Goal: Task Accomplishment & Management: Complete application form

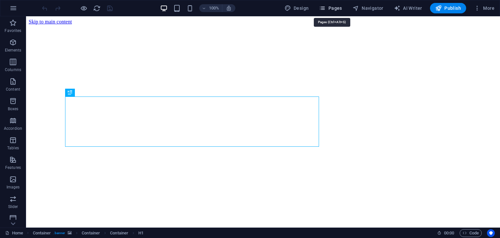
click at [322, 7] on icon "button" at bounding box center [322, 8] width 7 height 7
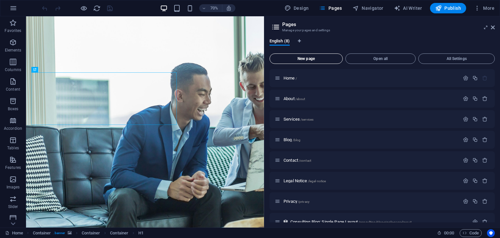
click at [298, 61] on span "New page" at bounding box center [306, 59] width 67 height 4
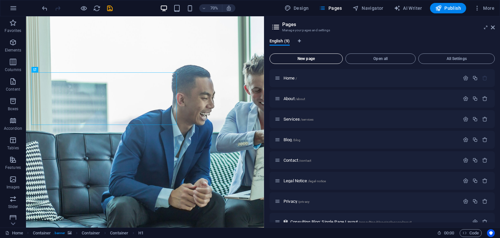
scroll to position [121, 0]
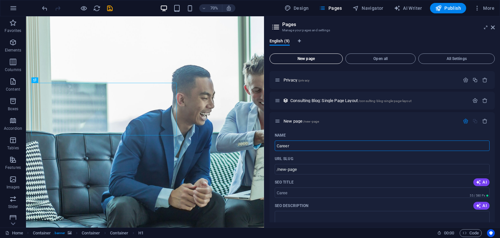
type input "Career"
type input "/caree"
type input "Career Labs"
type input "/career-l"
type input "Career Labs"
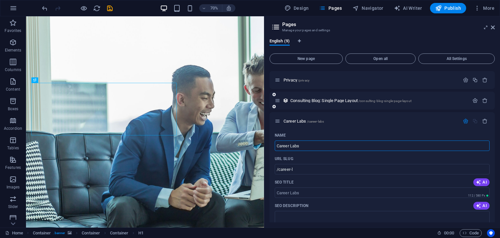
type input "/career-labs"
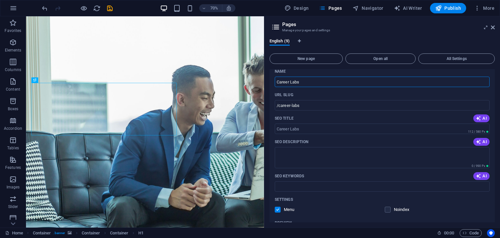
scroll to position [186, 0]
type input "Career Labs"
click at [278, 127] on input "SEO Title" at bounding box center [382, 127] width 215 height 10
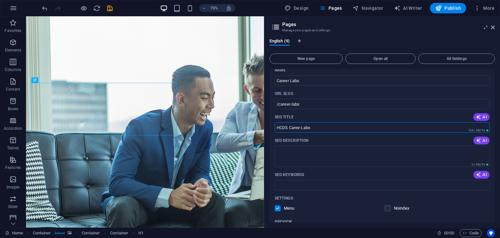
click at [301, 127] on input "HCDS Caree Labs" at bounding box center [382, 127] width 215 height 10
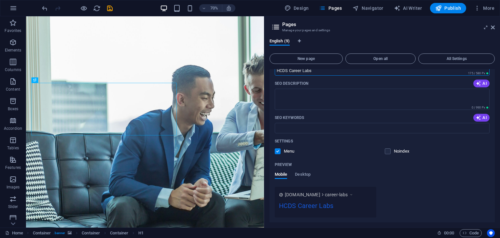
scroll to position [244, 0]
type input "HCDS Career Labs"
click at [309, 129] on input "SEO Keywords" at bounding box center [382, 127] width 215 height 10
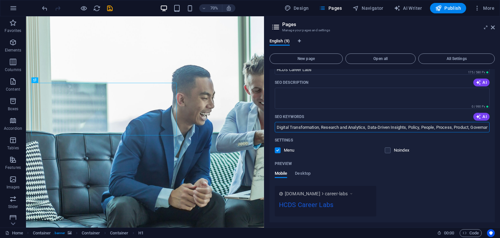
type input "Digital Transformation, Research and Analytics, Data-Driven Insights, Policy, P…"
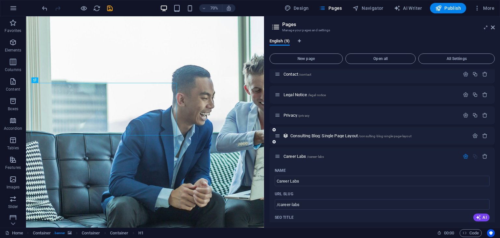
scroll to position [86, 0]
click at [290, 157] on span "Career Labs /career-labs" at bounding box center [304, 156] width 40 height 5
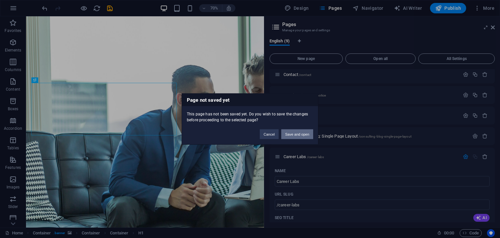
click at [301, 133] on button "Save and open" at bounding box center [297, 134] width 32 height 10
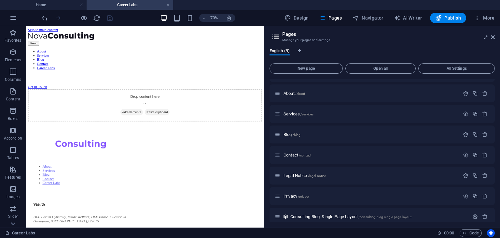
scroll to position [0, 0]
click at [493, 37] on icon at bounding box center [493, 37] width 4 height 5
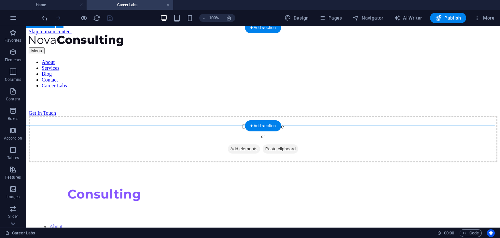
scroll to position [48, 0]
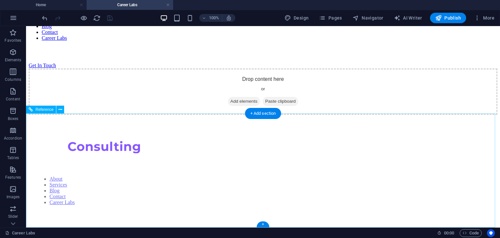
click at [278, 230] on div "Visit Us" at bounding box center [262, 233] width 453 height 6
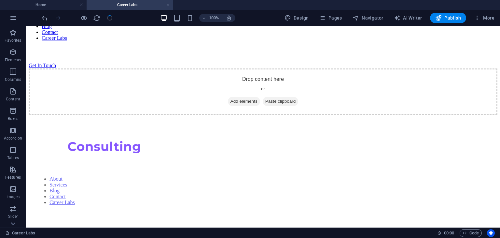
click at [168, 7] on link at bounding box center [168, 5] width 4 height 6
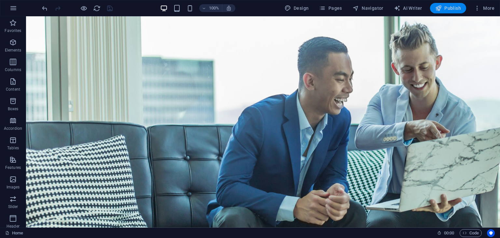
click at [446, 7] on span "Publish" at bounding box center [449, 8] width 26 height 7
